Goal: Transaction & Acquisition: Register for event/course

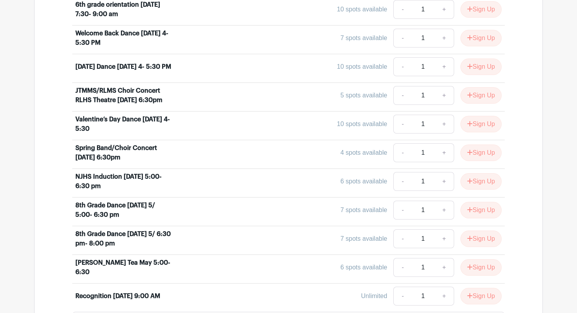
scroll to position [427, 0]
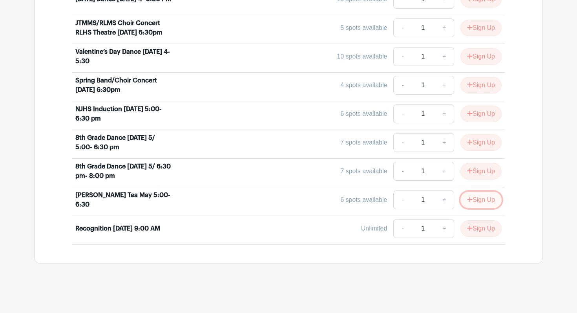
click at [468, 199] on icon "submit" at bounding box center [470, 199] width 5 height 5
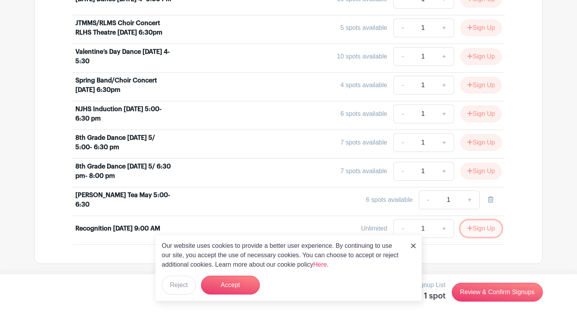
click at [479, 229] on button "Sign Up" at bounding box center [480, 228] width 41 height 16
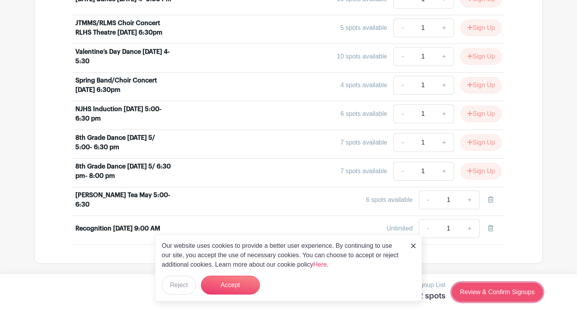
click at [493, 292] on link "Review & Confirm Signups" at bounding box center [497, 292] width 91 height 19
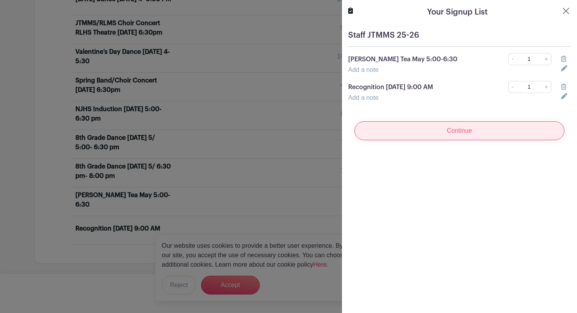
click at [448, 131] on input "Continue" at bounding box center [459, 130] width 210 height 19
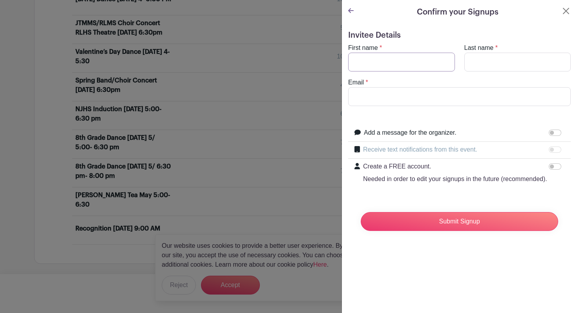
click at [388, 61] on input "First name" at bounding box center [401, 62] width 107 height 19
type input "[PERSON_NAME]"
click at [528, 64] on input "Last name" at bounding box center [517, 62] width 107 height 19
type input "Losoff"
click at [480, 100] on input "Email" at bounding box center [459, 96] width 223 height 19
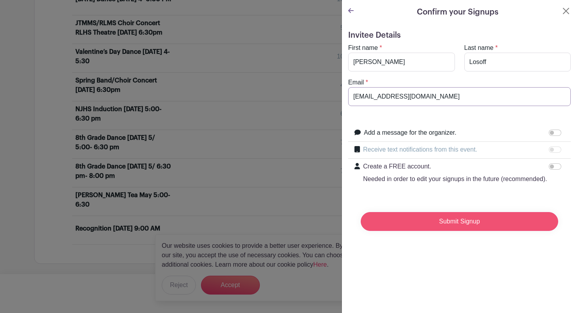
type input "[EMAIL_ADDRESS][DOMAIN_NAME]"
click at [457, 220] on input "Submit Signup" at bounding box center [459, 221] width 197 height 19
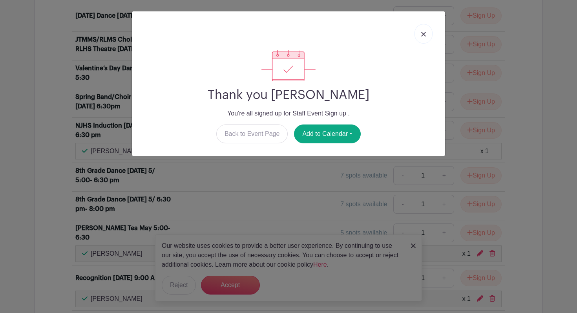
scroll to position [444, 0]
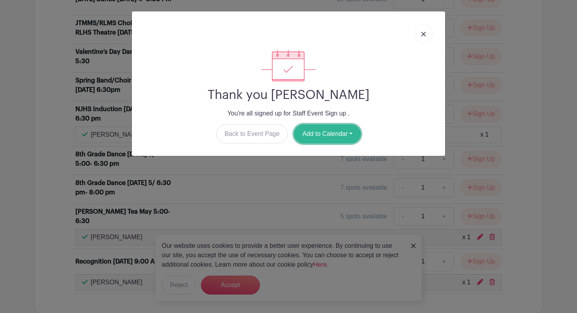
click at [339, 138] on button "Add to Calendar" at bounding box center [327, 133] width 67 height 19
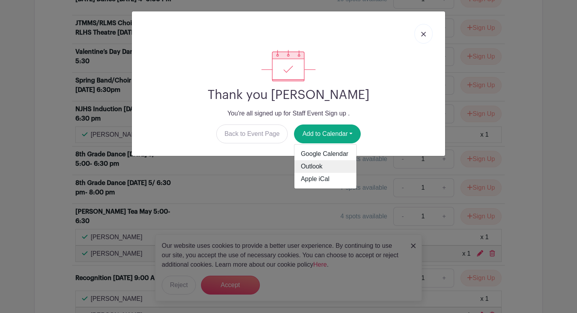
click at [321, 170] on link "Outlook" at bounding box center [325, 166] width 62 height 13
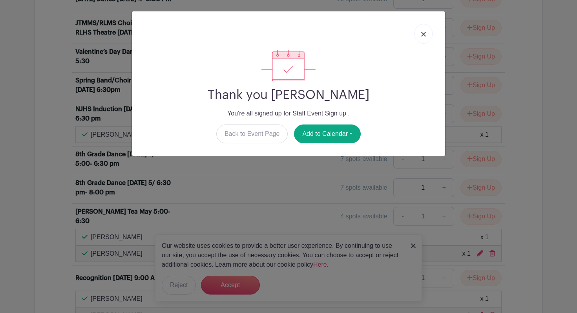
scroll to position [460, 0]
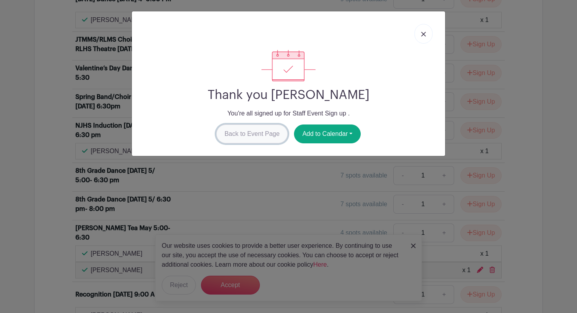
click at [256, 133] on link "Back to Event Page" at bounding box center [252, 133] width 72 height 19
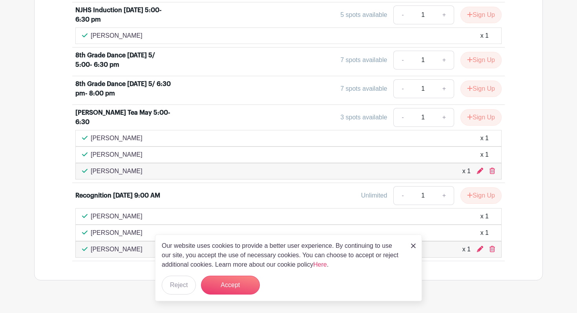
scroll to position [625, 0]
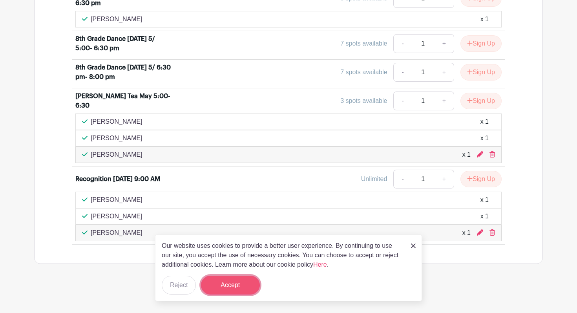
click at [252, 283] on button "Accept" at bounding box center [230, 285] width 59 height 19
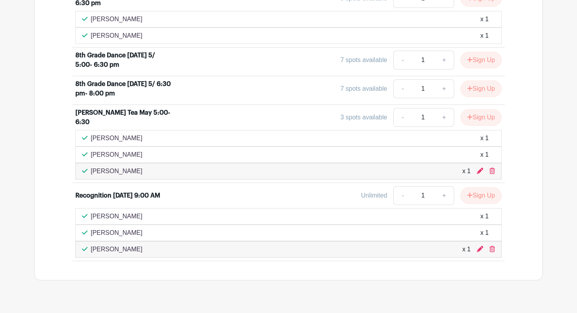
scroll to position [642, 0]
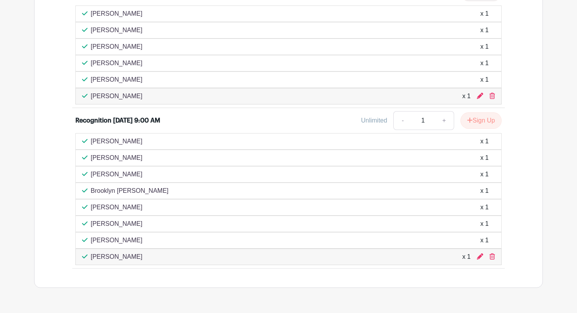
scroll to position [1015, 0]
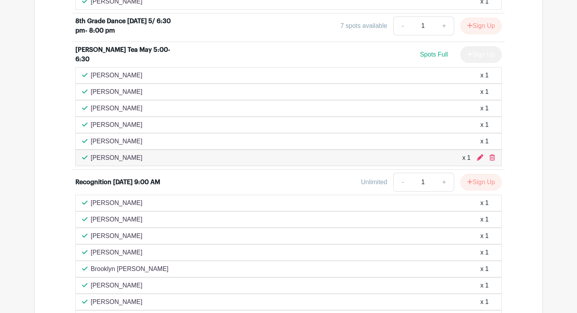
scroll to position [1023, 0]
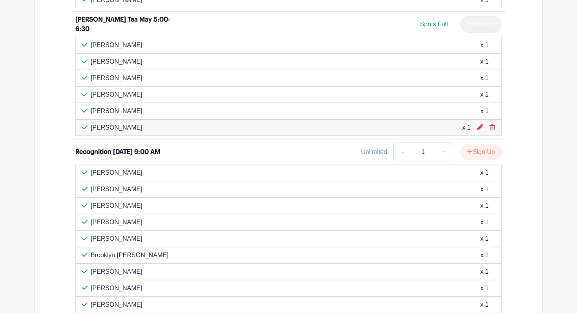
scroll to position [1099, 0]
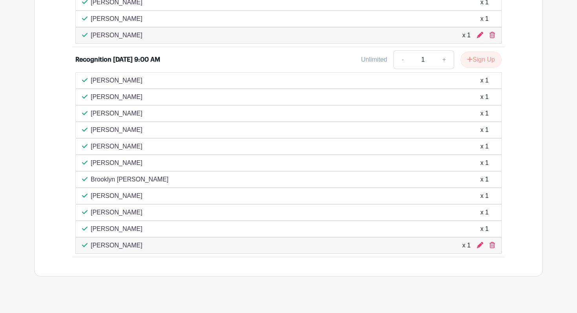
scroll to position [1528, 0]
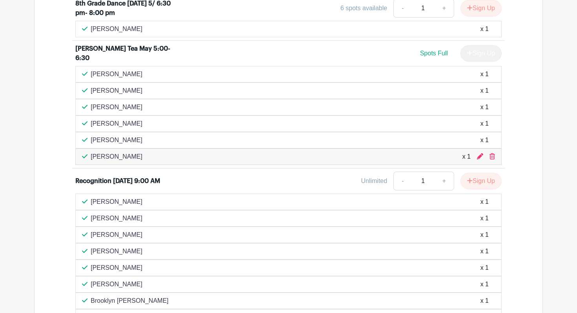
scroll to position [1416, 0]
